Goal: Answer question/provide support

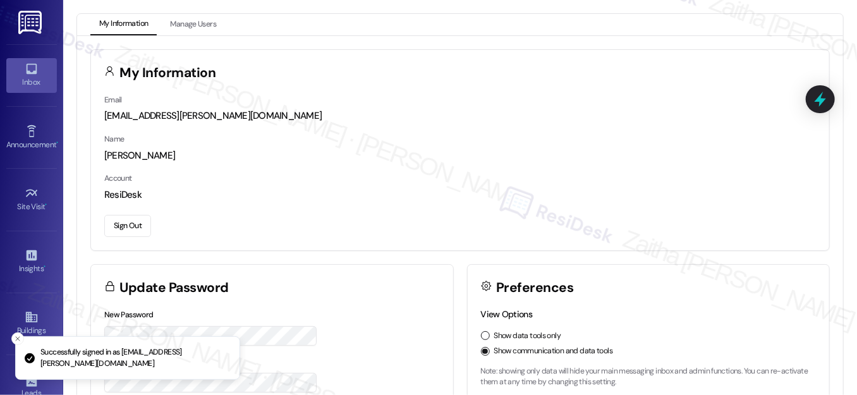
click at [35, 73] on icon at bounding box center [32, 69] width 14 height 14
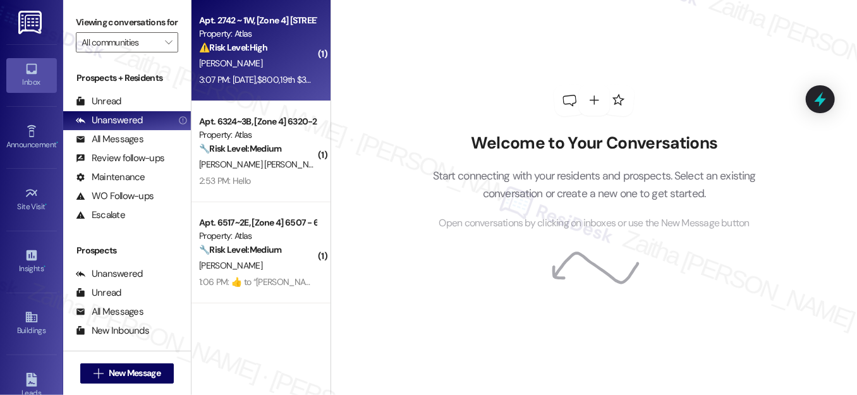
click at [266, 67] on div "[PERSON_NAME]" at bounding box center [257, 64] width 119 height 16
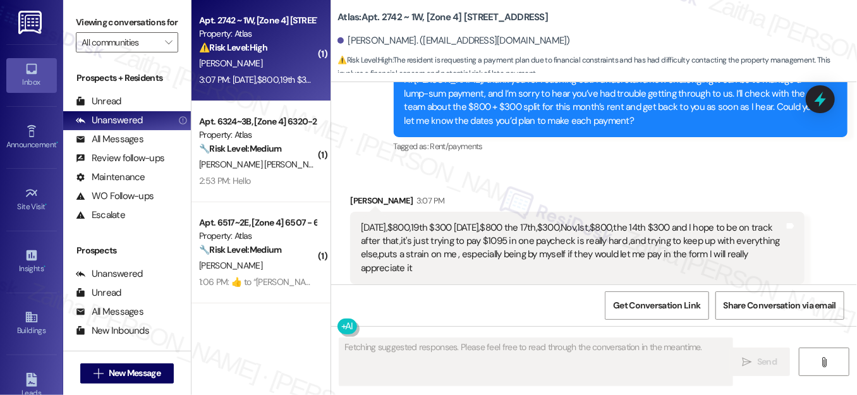
scroll to position [5503, 0]
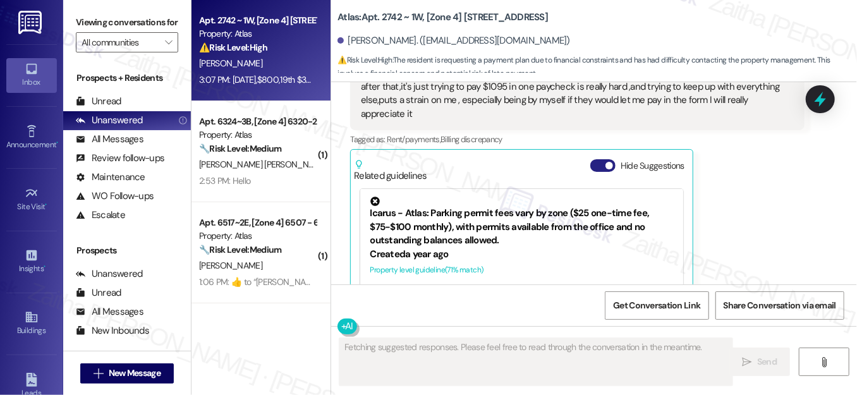
click at [593, 159] on button "Hide Suggestions" at bounding box center [602, 165] width 25 height 13
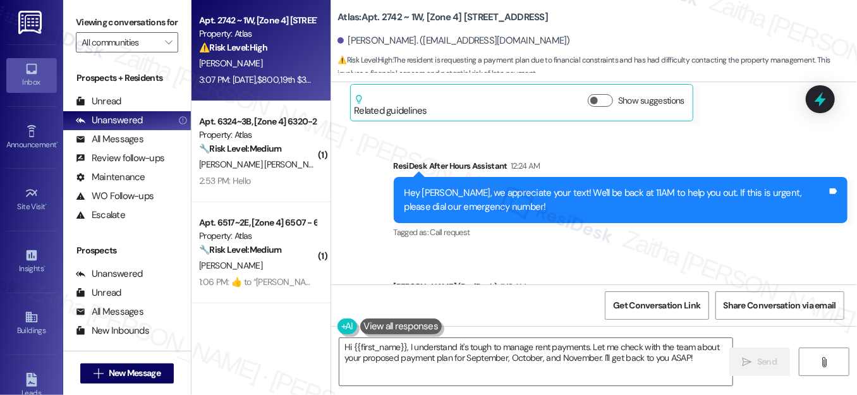
scroll to position [5346, 0]
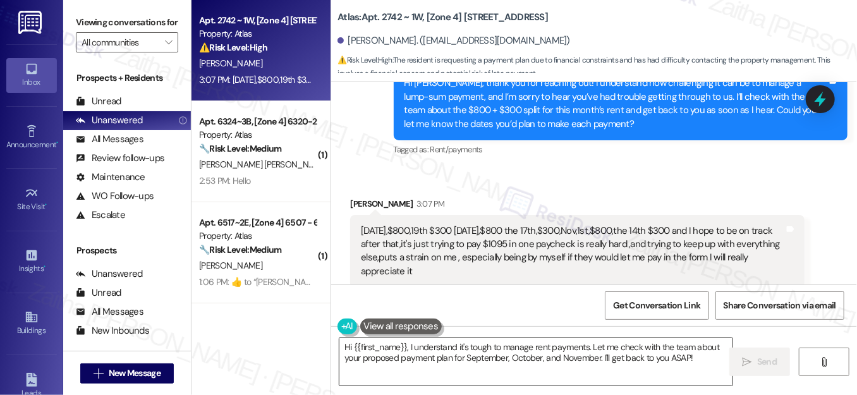
click at [345, 347] on textarea "Hi {{first_name}}, I understand it's tough to manage rent payments. Let me chec…" at bounding box center [536, 361] width 393 height 47
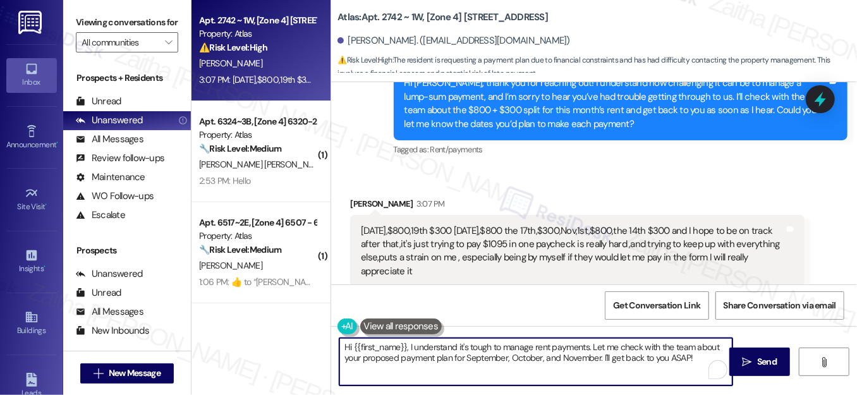
click at [345, 347] on textarea "Hi {{first_name}}, I understand it's tough to manage rent payments. Let me chec…" at bounding box center [536, 361] width 393 height 47
click at [482, 348] on textarea "Thanks for the update, {{first_name}}, I understand it's tough to manage rent p…" at bounding box center [536, 361] width 393 height 47
click at [370, 367] on textarea "Thanks for the update, {{first_name}}. I understand it's tough to manage rent p…" at bounding box center [536, 361] width 393 height 47
click at [362, 370] on textarea "Thanks for the update, {{first_name}}. I understand it's tough to manage rent p…" at bounding box center [536, 361] width 393 height 47
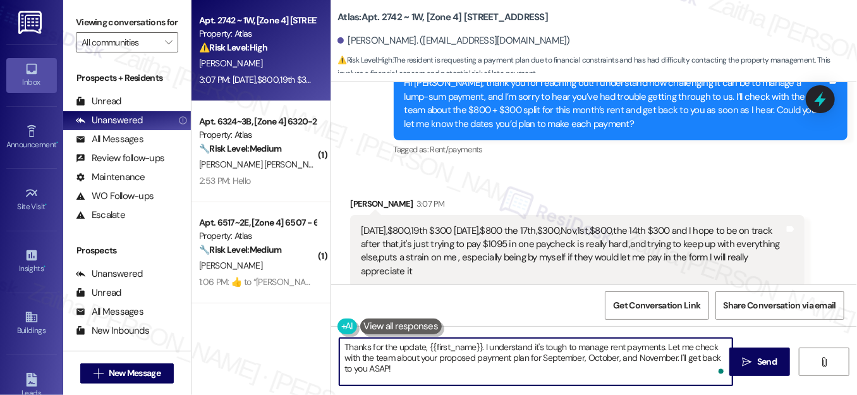
click at [363, 369] on textarea "Thanks for the update, {{first_name}}. I understand it's tough to manage rent p…" at bounding box center [536, 361] width 393 height 47
type textarea "Thanks for the update, {{first_name}}. I understand it's tough to manage rent p…"
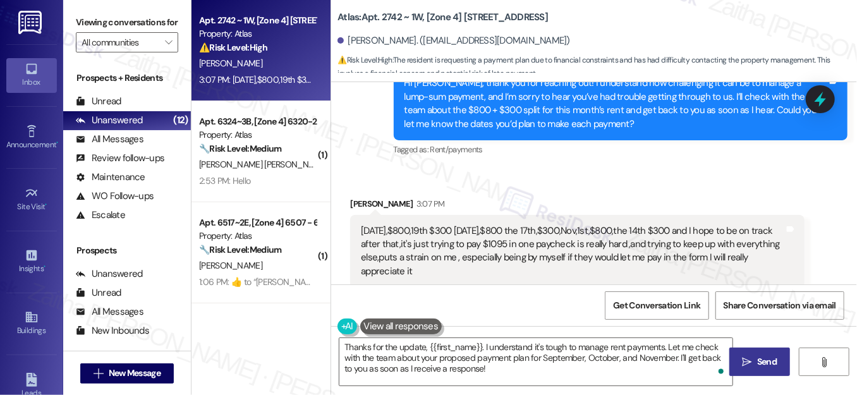
click at [755, 357] on span "Send" at bounding box center [767, 361] width 25 height 13
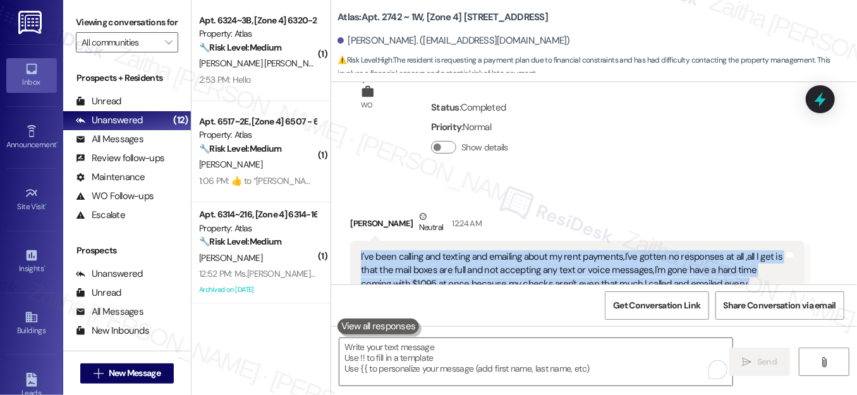
scroll to position [4849, 0]
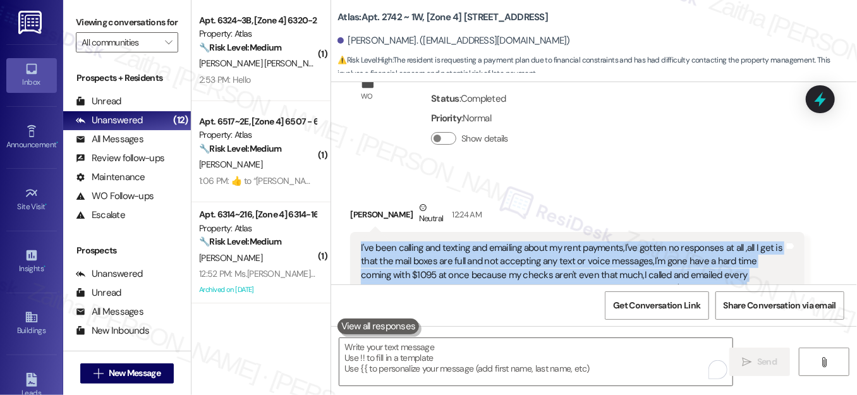
drag, startPoint x: 357, startPoint y: 195, endPoint x: 469, endPoint y: 250, distance: 125.3
click at [469, 250] on div "I've been calling and texting and emailing about my rent payments,I've gotten n…" at bounding box center [577, 282] width 454 height 101
copy div "I've been calling and texting and emailing about my rent payments,I've gotten n…"
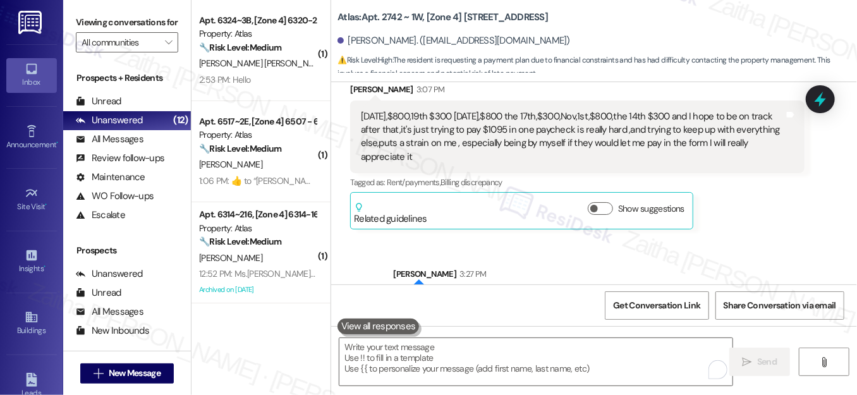
scroll to position [5460, 0]
drag, startPoint x: 825, startPoint y: 103, endPoint x: 816, endPoint y: 102, distance: 9.5
click at [824, 102] on icon at bounding box center [820, 99] width 16 height 16
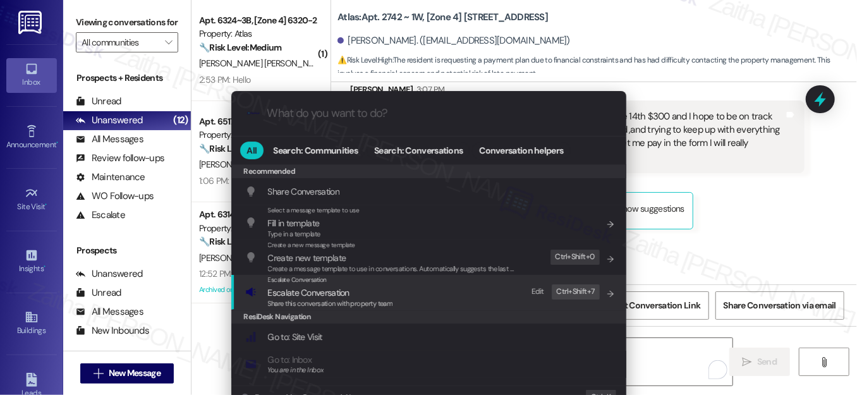
click at [302, 291] on span "Escalate Conversation" at bounding box center [309, 292] width 82 height 11
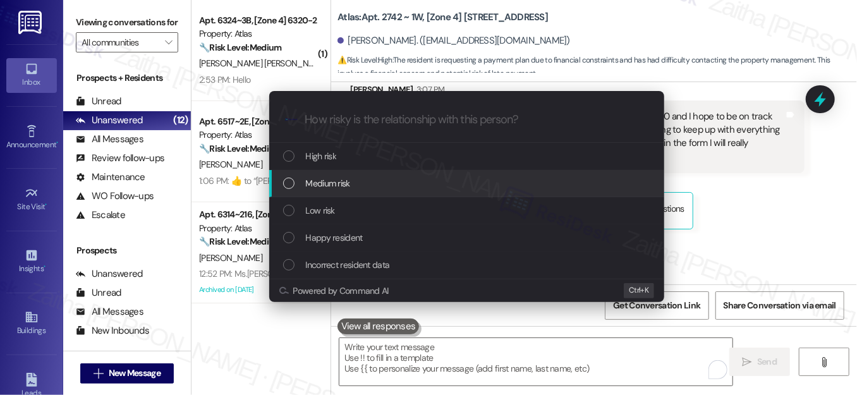
click at [324, 185] on span "Medium risk" at bounding box center [328, 183] width 44 height 14
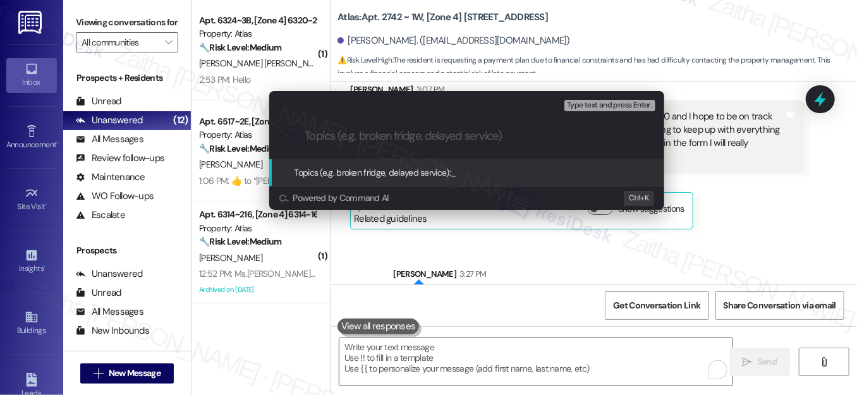
paste input "Split Rent Request"
type input "Split Rent Request"
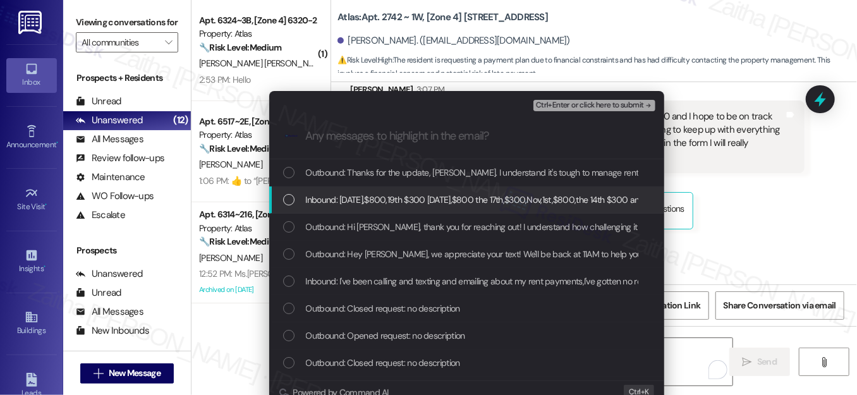
click at [286, 202] on div "List of options" at bounding box center [288, 199] width 11 height 11
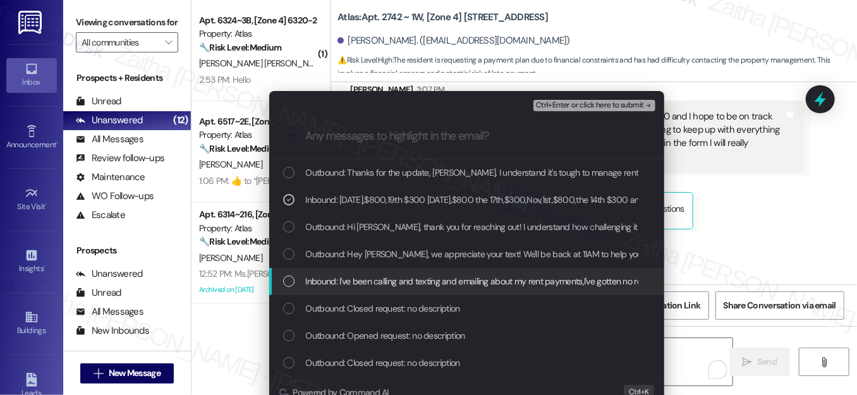
click at [284, 282] on div "List of options" at bounding box center [288, 281] width 11 height 11
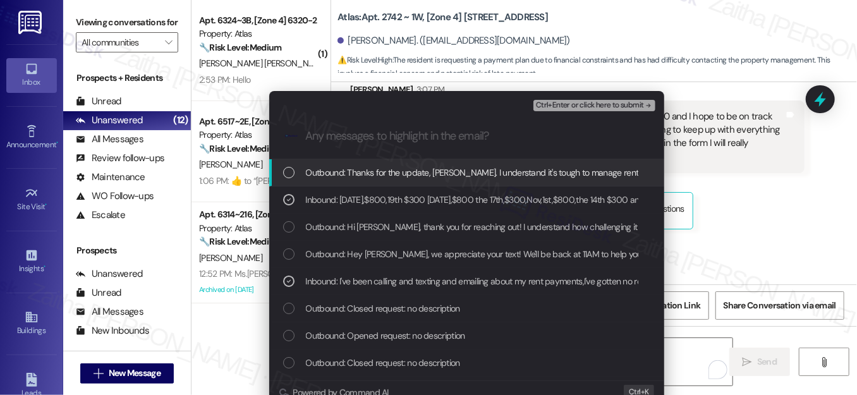
click at [561, 102] on span "Ctrl+Enter or click here to submit" at bounding box center [590, 105] width 108 height 9
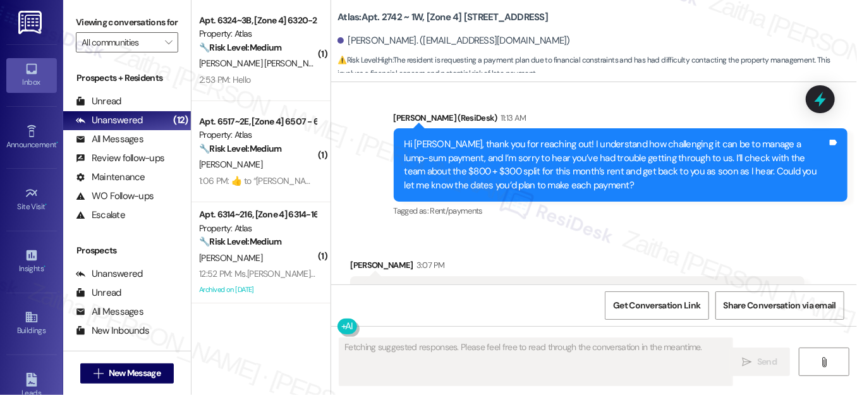
scroll to position [5273, 0]
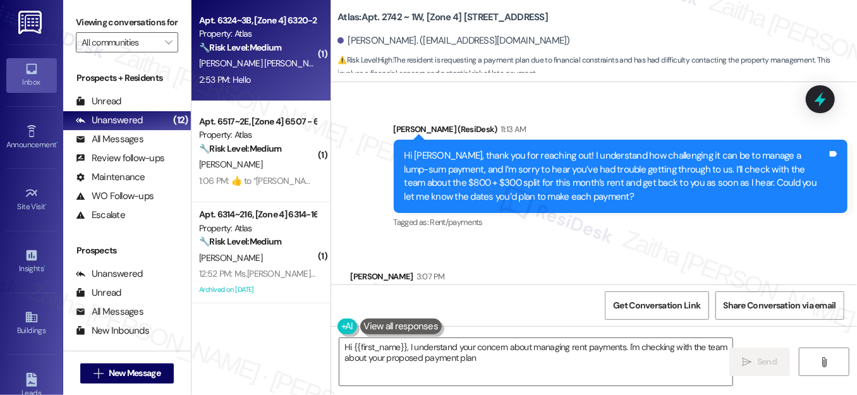
type textarea "Hi {{first_name}}, I understand your concern about managing rent payments. I'm …"
click at [288, 79] on div "2:53 PM: Hello 2:53 PM: Hello" at bounding box center [257, 80] width 119 height 16
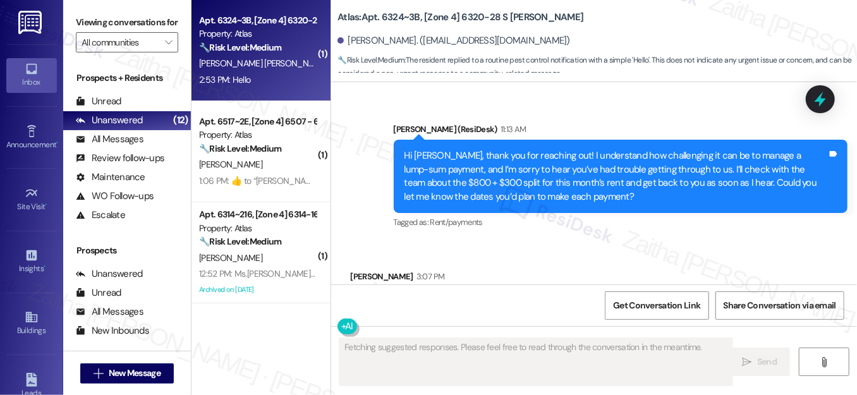
scroll to position [238, 0]
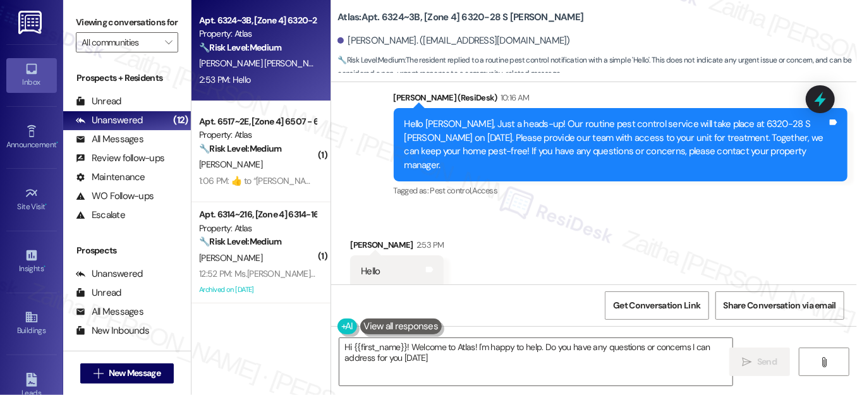
type textarea "Hi {{first_name}}! Welcome to Atlas! I'm happy to help. Do you have any questio…"
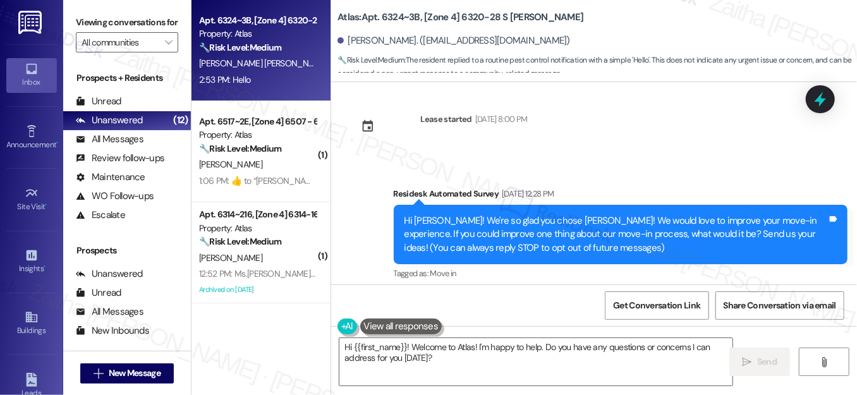
scroll to position [0, 0]
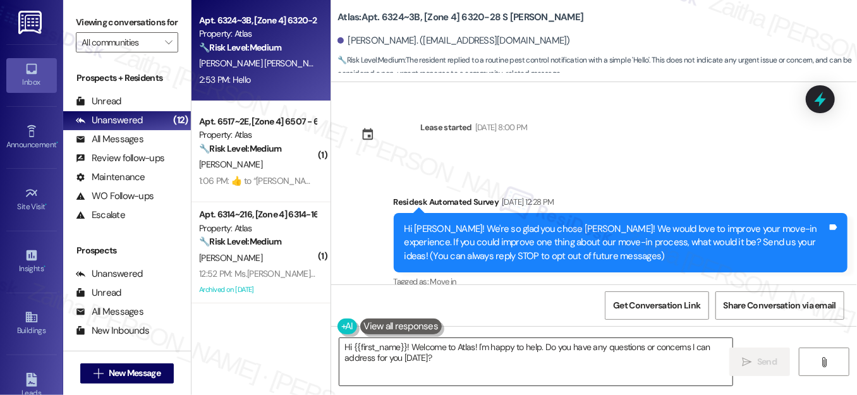
click at [445, 358] on textarea "Hi {{first_name}}! Welcome to Atlas! I'm happy to help. Do you have any questio…" at bounding box center [536, 361] width 393 height 47
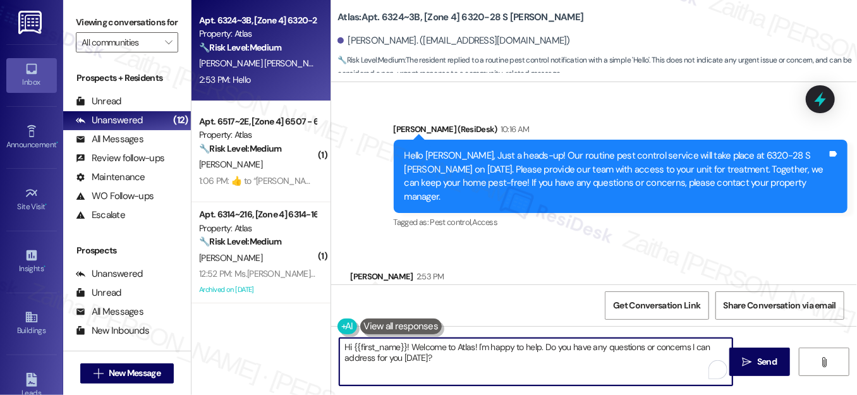
scroll to position [238, 0]
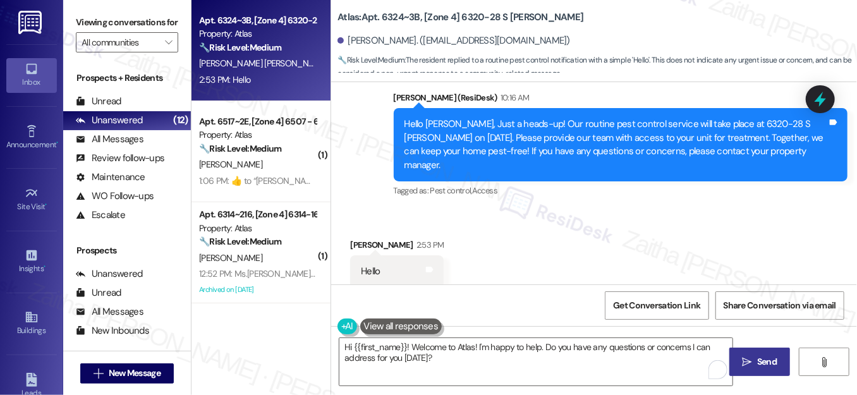
click at [764, 358] on span "Send" at bounding box center [767, 361] width 20 height 13
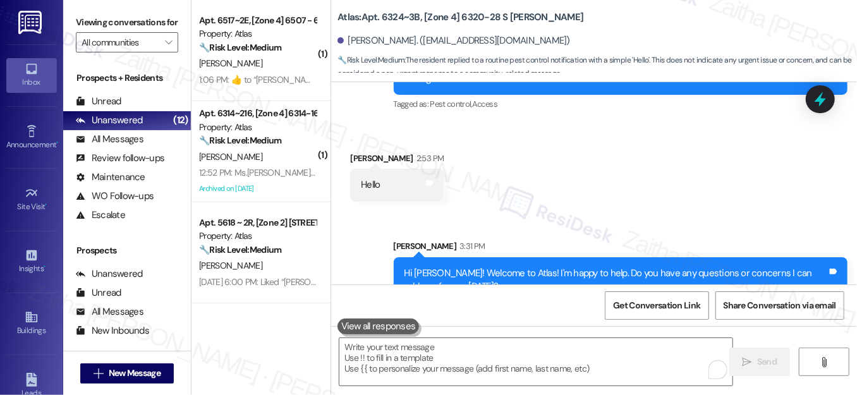
scroll to position [340, 0]
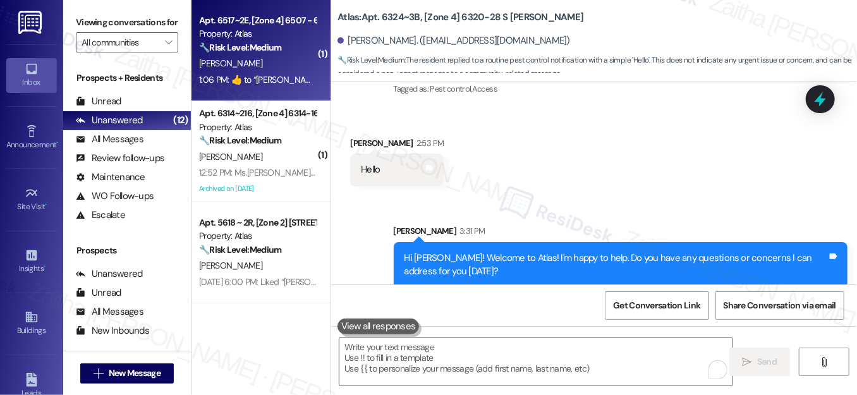
click at [284, 75] on div "1:06 PM:  ​👍​ to “ [PERSON_NAME] (Atlas): Hi [PERSON_NAME], thanks for confirmi…" at bounding box center [600, 79] width 803 height 11
type textarea "Fetching suggested responses. Please feel free to read through the conversation…"
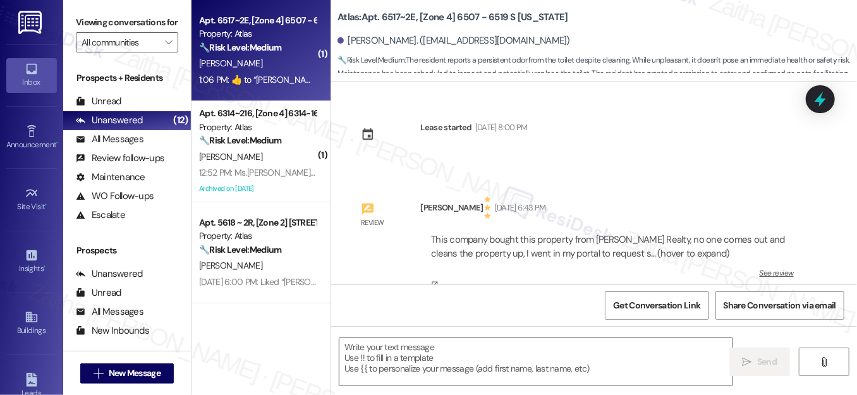
scroll to position [14440, 0]
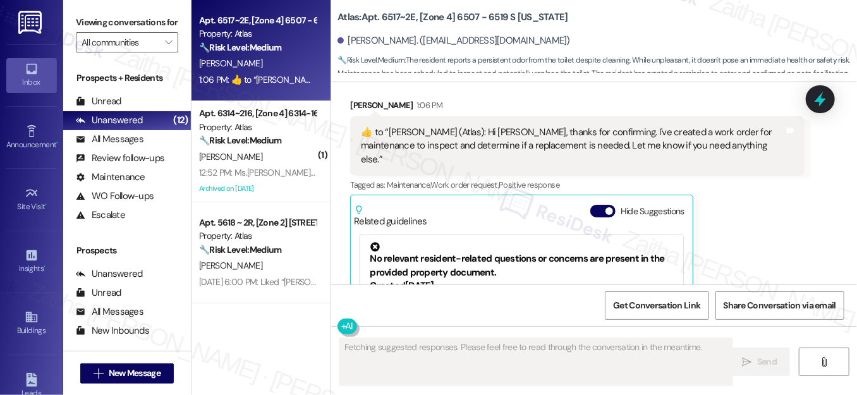
click at [598, 205] on button "Hide Suggestions" at bounding box center [602, 211] width 25 height 13
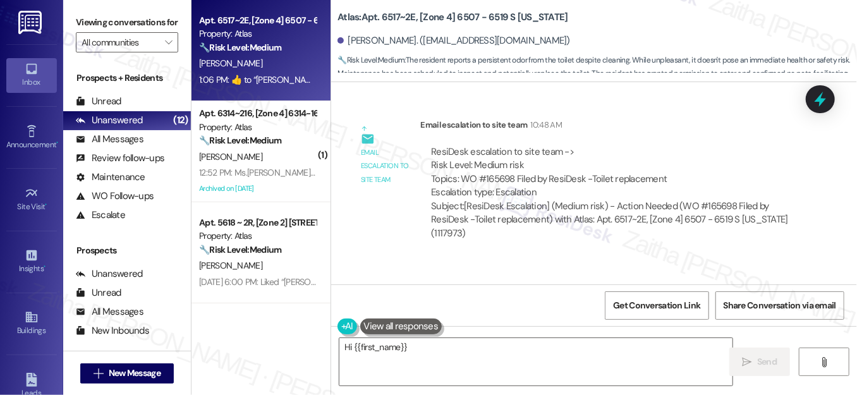
scroll to position [14224, 0]
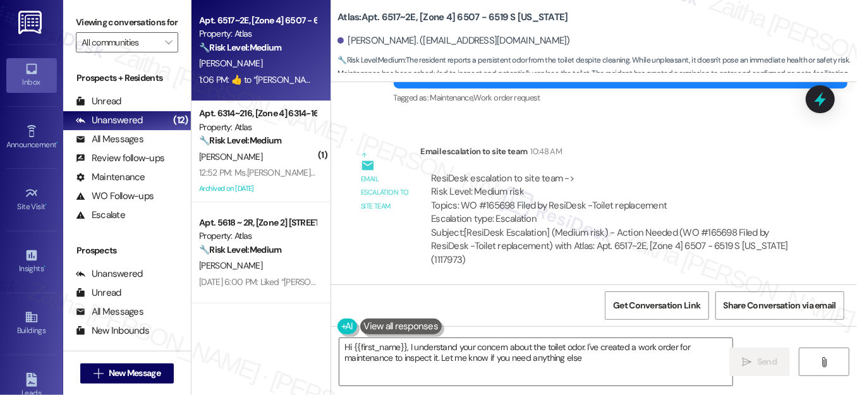
type textarea "Hi {{first_name}}, I understand your concern about the toilet odor. I've create…"
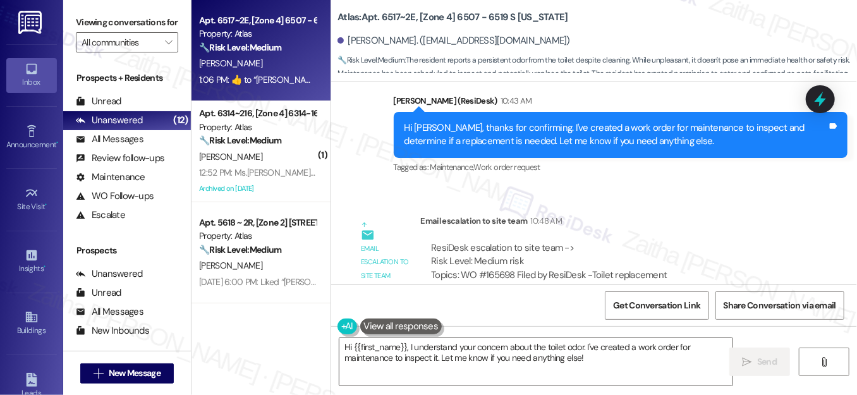
scroll to position [14282, 0]
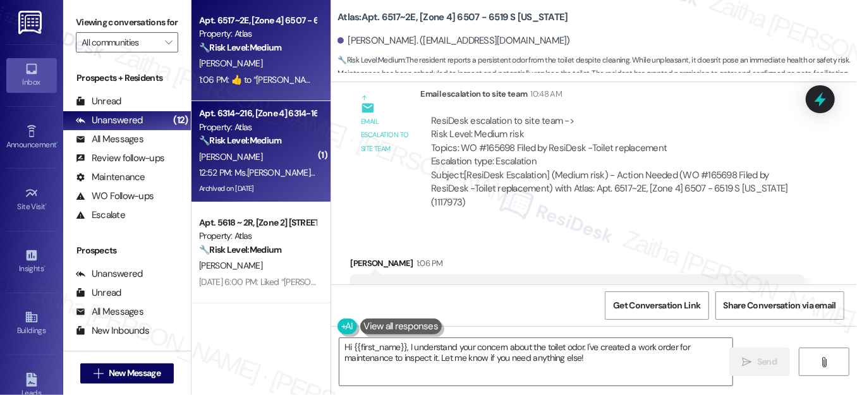
click at [286, 153] on div "[PERSON_NAME]" at bounding box center [257, 157] width 119 height 16
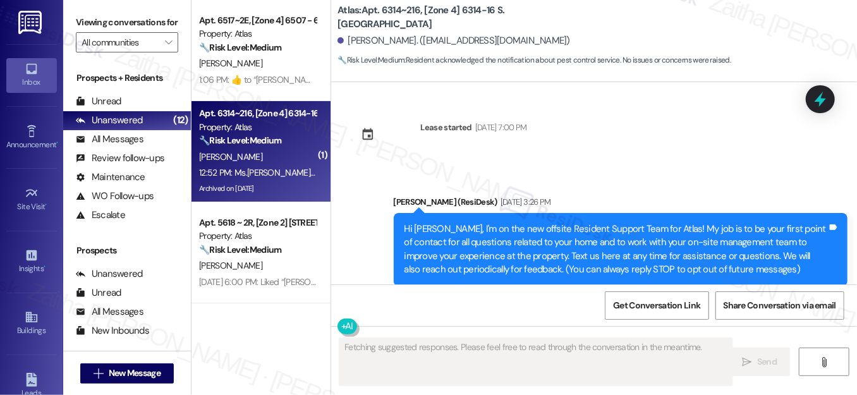
type textarea "Fetching suggested responses. Please feel free to read through the conversation…"
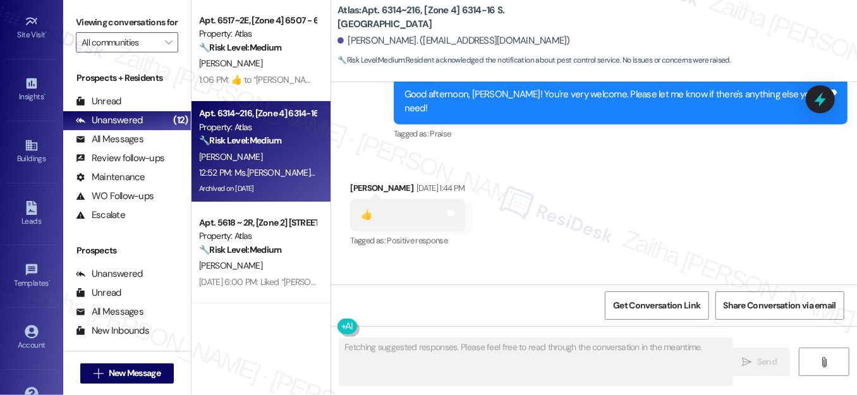
scroll to position [204, 0]
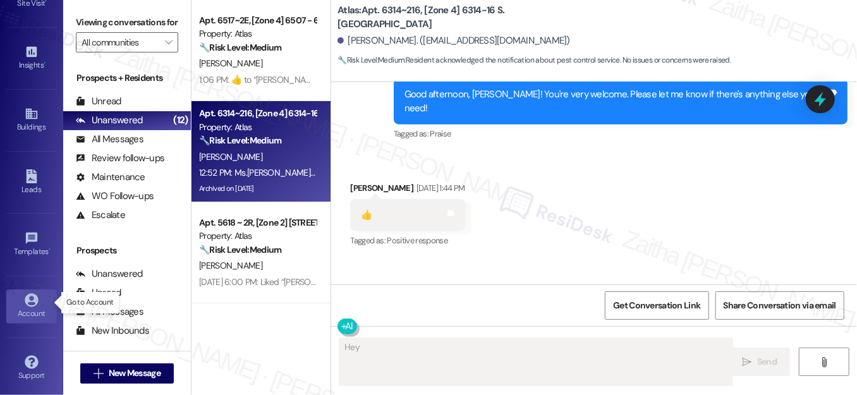
click at [32, 307] on div "Account" at bounding box center [31, 313] width 63 height 13
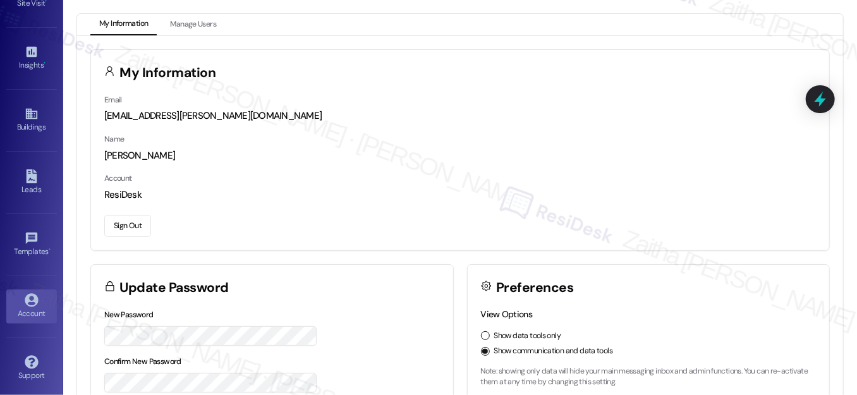
click at [130, 223] on button "Sign Out" at bounding box center [127, 226] width 47 height 22
